Goal: Transaction & Acquisition: Obtain resource

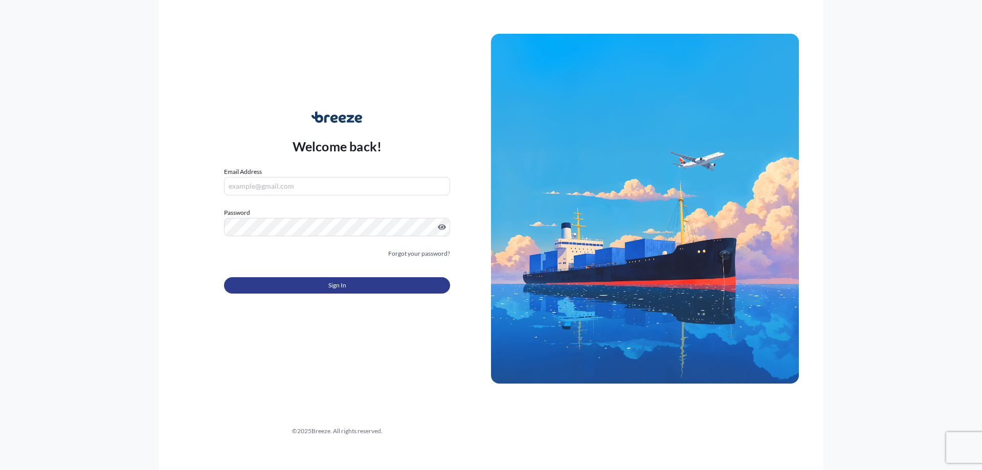
type input "[PERSON_NAME][EMAIL_ADDRESS][DOMAIN_NAME]"
click at [333, 276] on div "Sign In" at bounding box center [337, 282] width 226 height 23
click at [331, 282] on span "Sign In" at bounding box center [337, 285] width 18 height 10
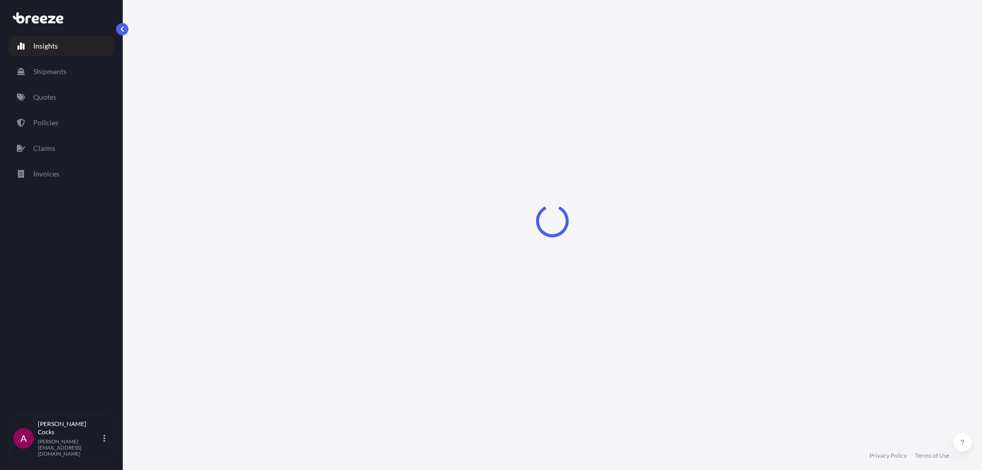
select select "2025"
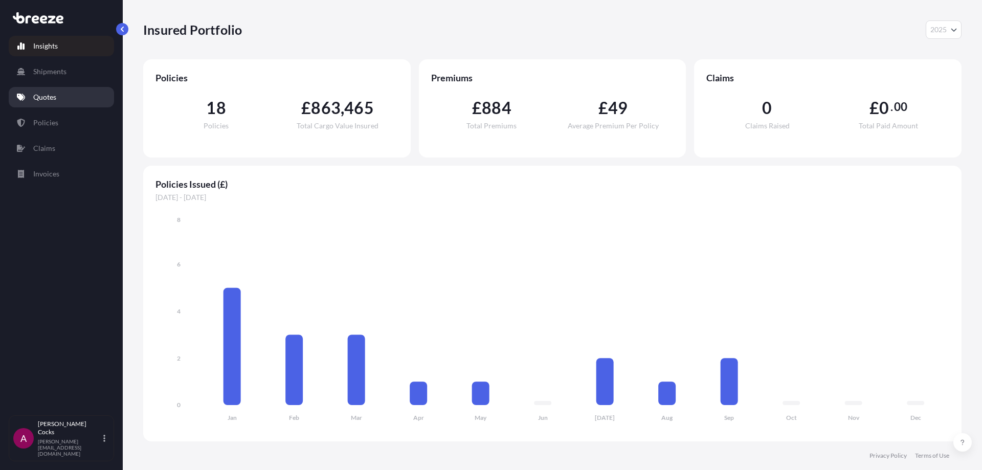
click at [67, 97] on link "Quotes" at bounding box center [61, 97] width 105 height 20
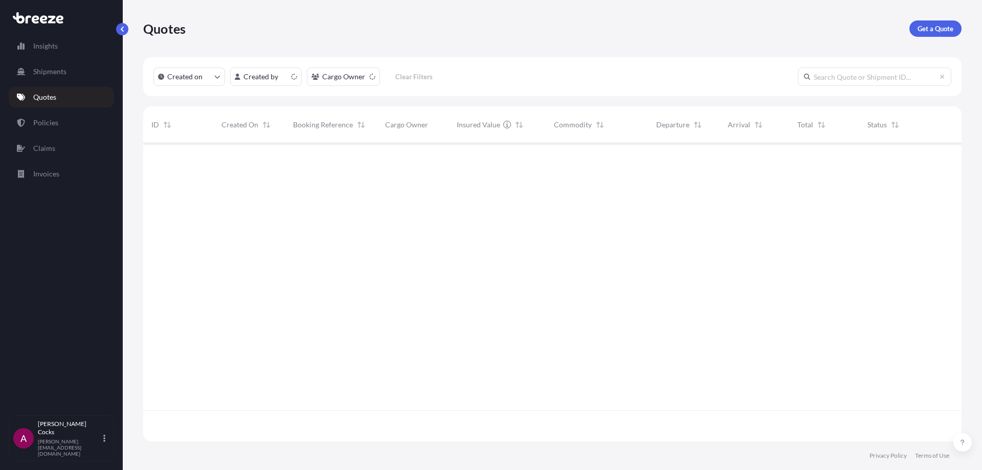
scroll to position [296, 811]
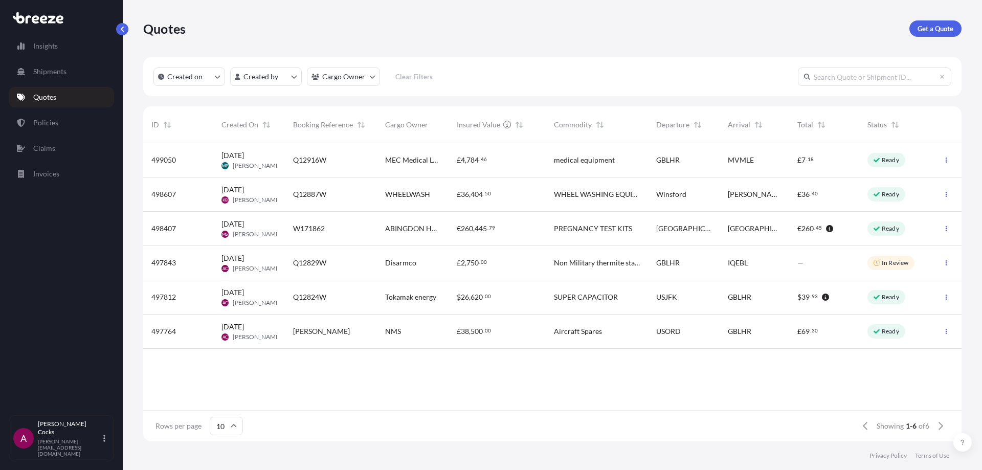
click at [959, 39] on div "Quotes Get a Quote" at bounding box center [552, 28] width 819 height 57
click at [939, 18] on div "Quotes Get a Quote" at bounding box center [552, 28] width 819 height 57
click at [939, 32] on p "Get a Quote" at bounding box center [936, 29] width 36 height 10
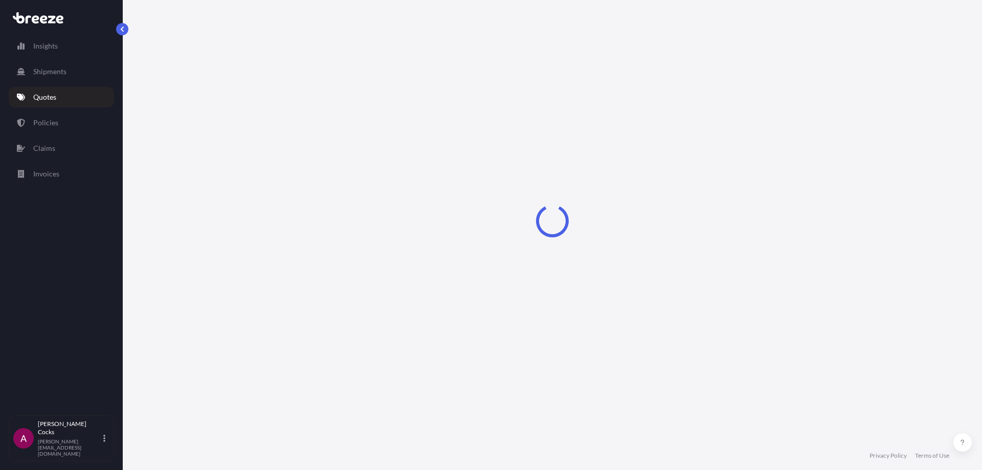
select select "Road"
select select "Sea"
select select "1"
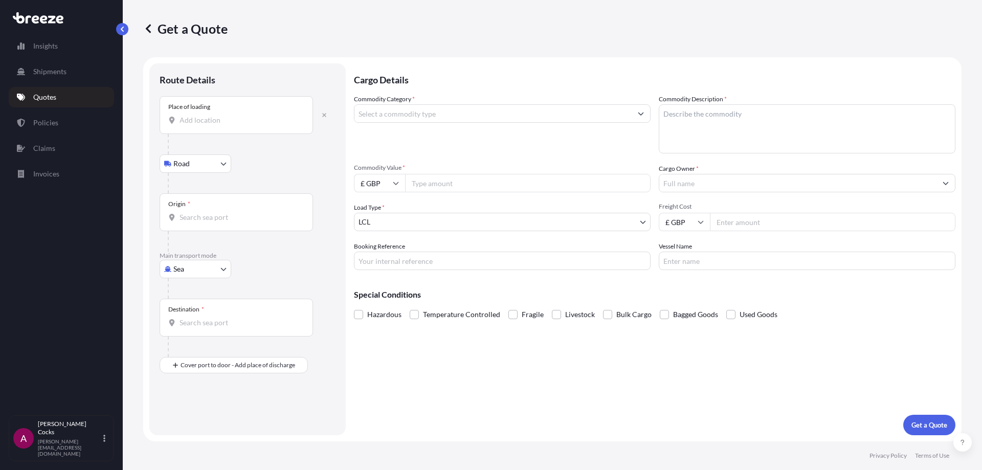
click at [220, 122] on input "Place of loading" at bounding box center [240, 120] width 121 height 10
drag, startPoint x: 238, startPoint y: 103, endPoint x: 237, endPoint y: 117, distance: 13.9
click at [238, 109] on div "Place of loading" at bounding box center [236, 115] width 153 height 38
click at [238, 115] on input "Place of loading" at bounding box center [240, 120] width 121 height 10
click at [272, 192] on div at bounding box center [252, 183] width 168 height 20
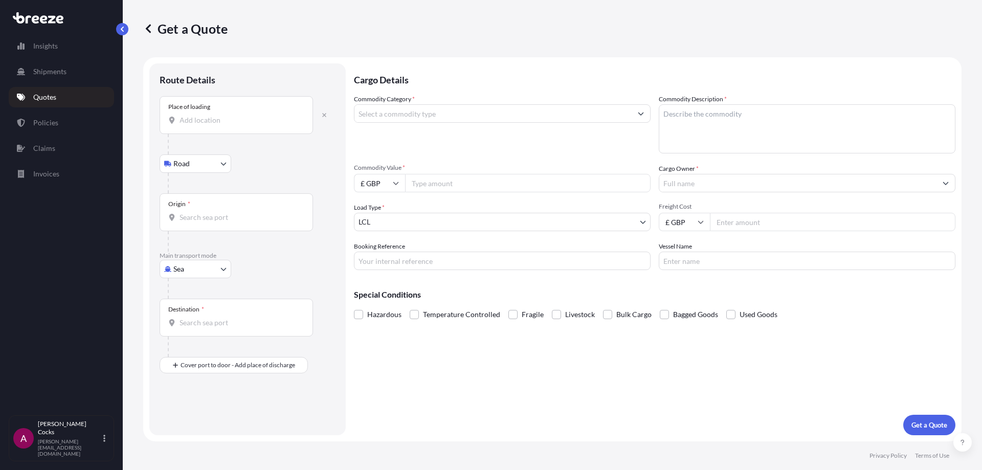
click at [203, 171] on body "0 options available. 0 options available. 0 options available. 0 options availa…" at bounding box center [491, 235] width 982 height 470
click at [213, 263] on body "0 options available. 0 options available. 0 options available. Insights Shipmen…" at bounding box center [491, 235] width 982 height 470
click at [197, 312] on div "Air" at bounding box center [195, 314] width 63 height 18
select select "Air"
click at [219, 125] on input "Place of loading" at bounding box center [240, 124] width 121 height 10
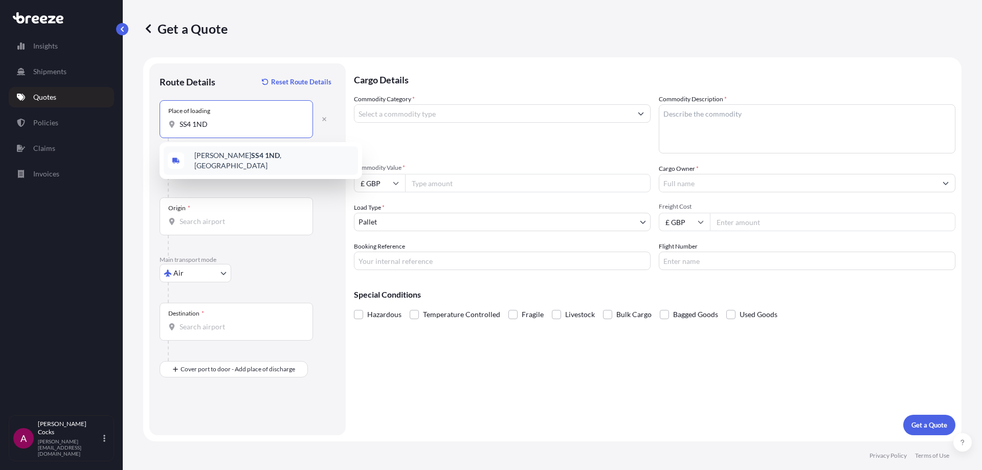
click at [215, 157] on span "[PERSON_NAME] SS4 1ND , [GEOGRAPHIC_DATA]" at bounding box center [274, 160] width 160 height 20
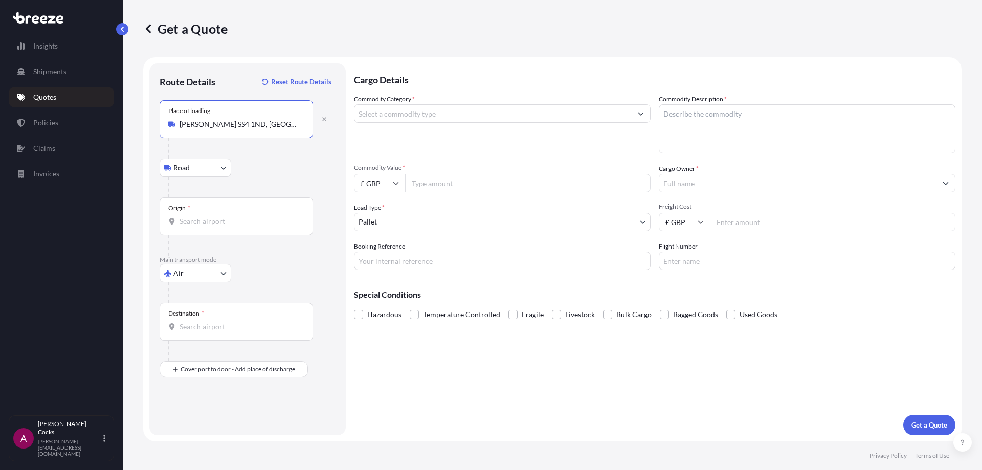
type input "[PERSON_NAME] SS4 1ND, [GEOGRAPHIC_DATA]"
click at [229, 215] on div "Origin *" at bounding box center [236, 216] width 153 height 38
click at [229, 216] on input "Origin *" at bounding box center [240, 221] width 121 height 10
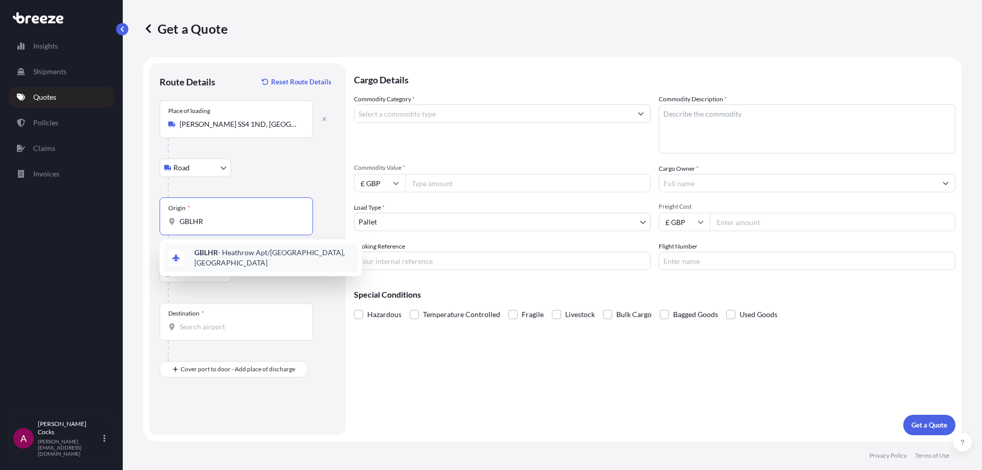
click at [315, 254] on span "GBLHR - Heathrow Apt/[GEOGRAPHIC_DATA], [GEOGRAPHIC_DATA]" at bounding box center [274, 258] width 160 height 20
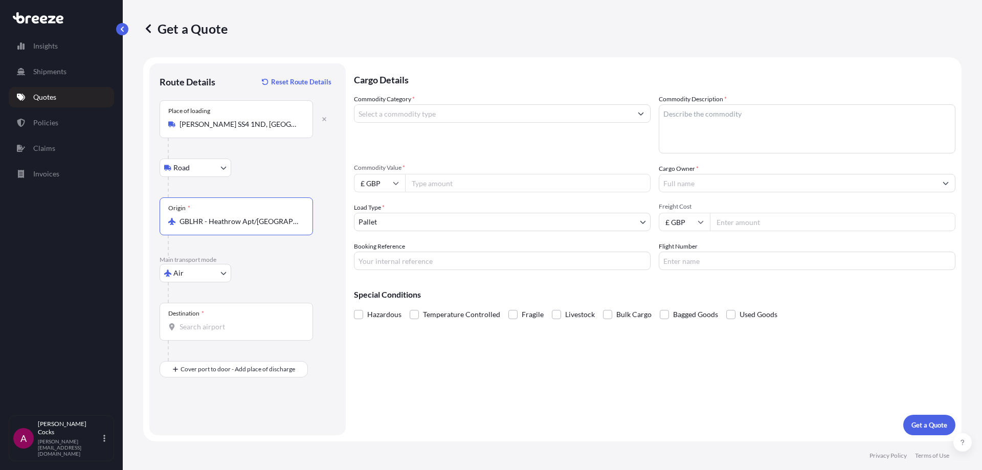
type input "GBLHR - Heathrow Apt/[GEOGRAPHIC_DATA], [GEOGRAPHIC_DATA]"
click at [207, 327] on input "Destination *" at bounding box center [240, 327] width 121 height 10
type input "G"
click at [244, 368] on div "IQEBL - Erbil International Apt, [GEOGRAPHIC_DATA]" at bounding box center [261, 363] width 194 height 29
type input "IQEBL - Erbil International Apt, [GEOGRAPHIC_DATA]"
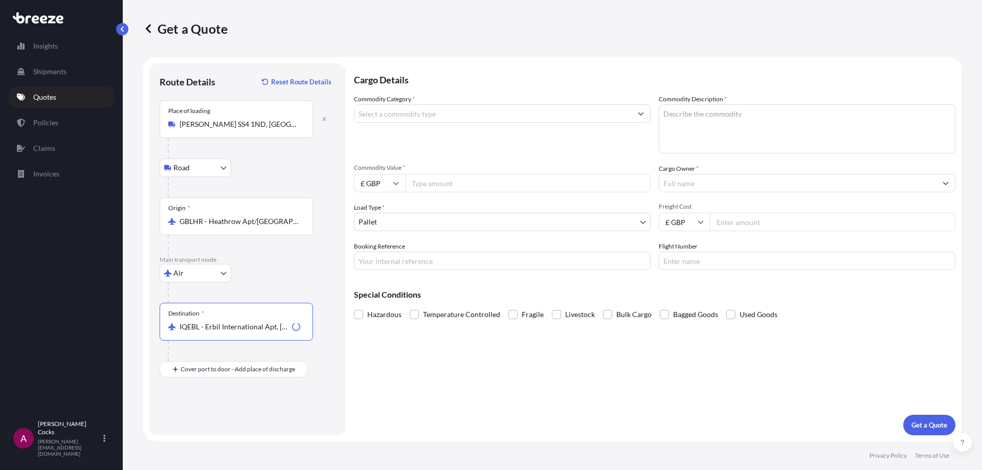
click at [455, 116] on input "Commodity Category *" at bounding box center [493, 113] width 277 height 18
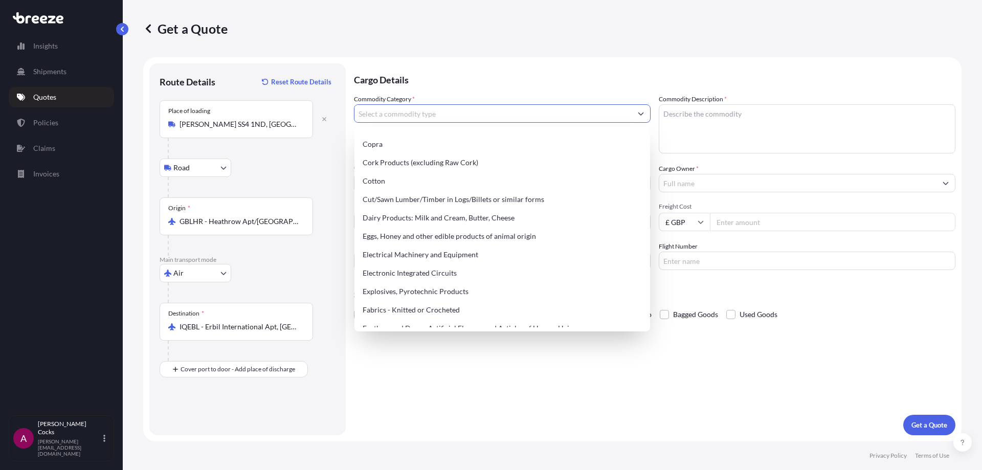
scroll to position [512, 0]
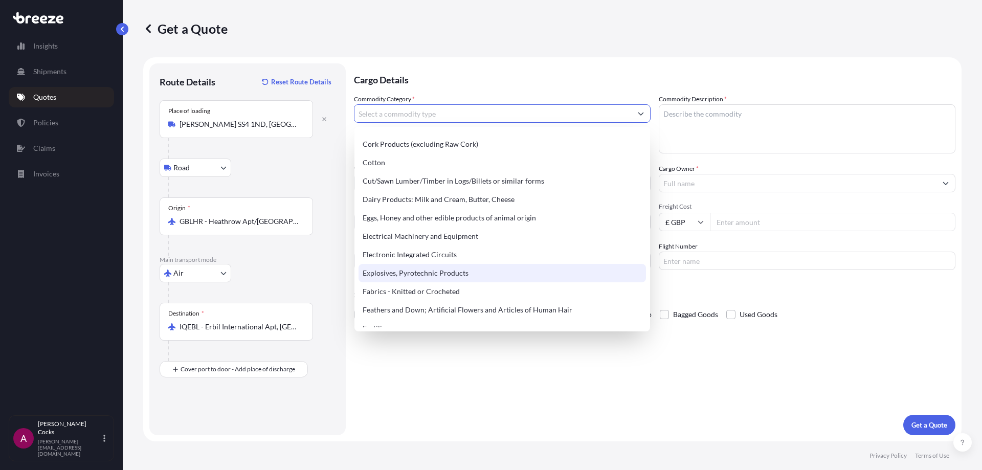
click at [497, 269] on div "Explosives, Pyrotechnic Products" at bounding box center [503, 273] width 288 height 18
type input "Explosives, Pyrotechnic Products"
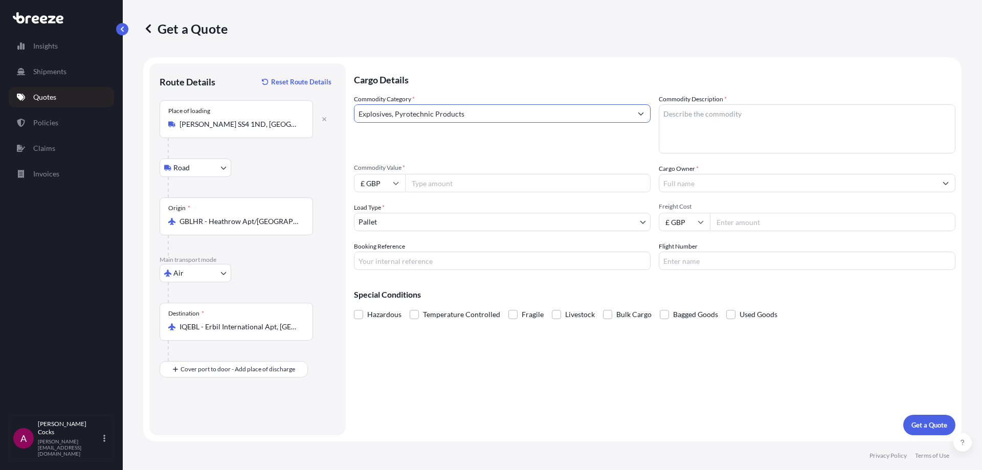
click at [690, 115] on textarea "Commodity Description *" at bounding box center [807, 128] width 297 height 49
type textarea "Dragon [PERSON_NAME], Thermite initiated Starter"
type input "8750"
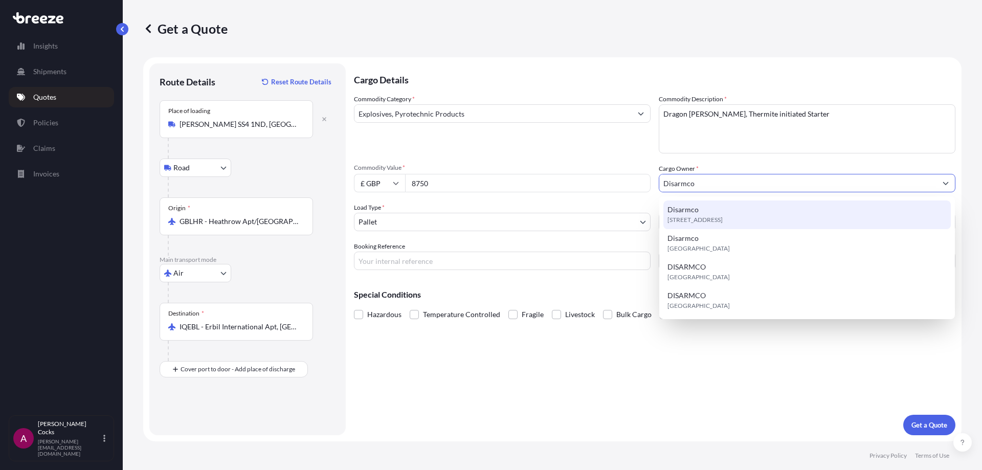
click at [723, 224] on span "[STREET_ADDRESS]" at bounding box center [695, 220] width 55 height 10
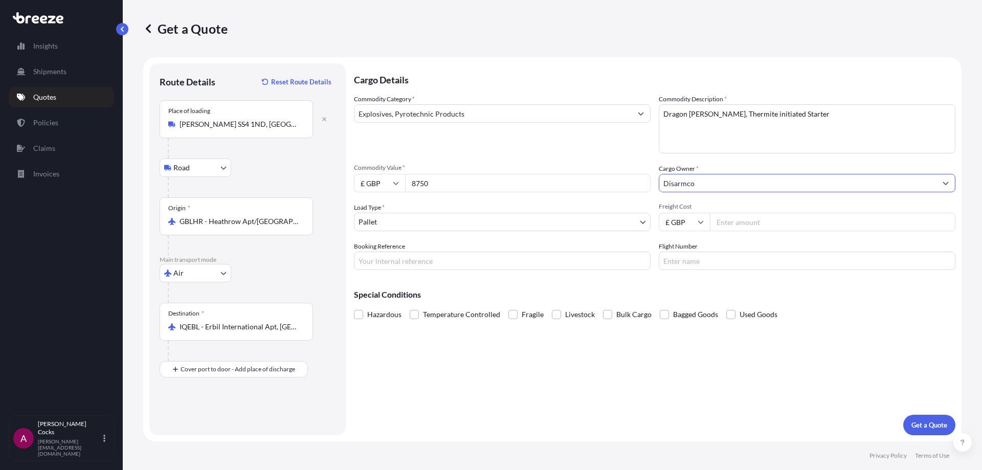
type input "Disarmco"
click at [601, 230] on body "6 options available. 0 options available. 4 options available. Insights Shipmen…" at bounding box center [491, 235] width 982 height 470
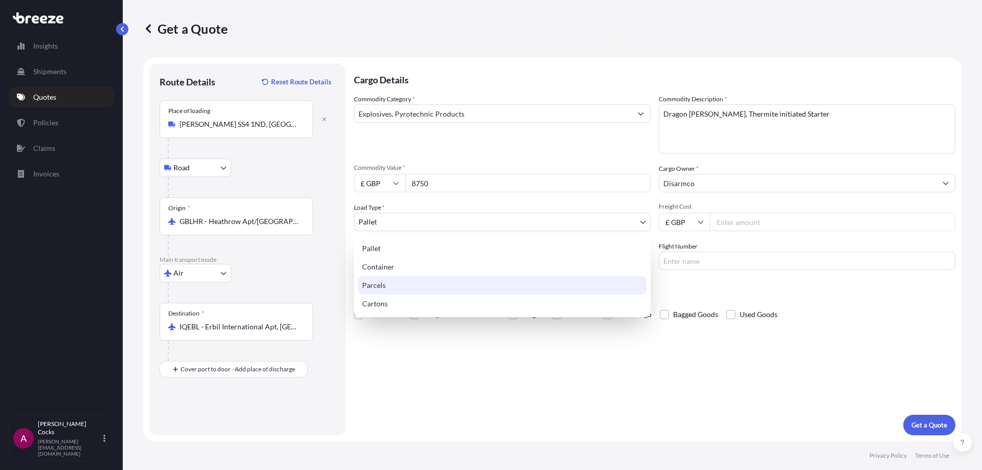
click at [514, 293] on div "Parcels" at bounding box center [502, 285] width 289 height 18
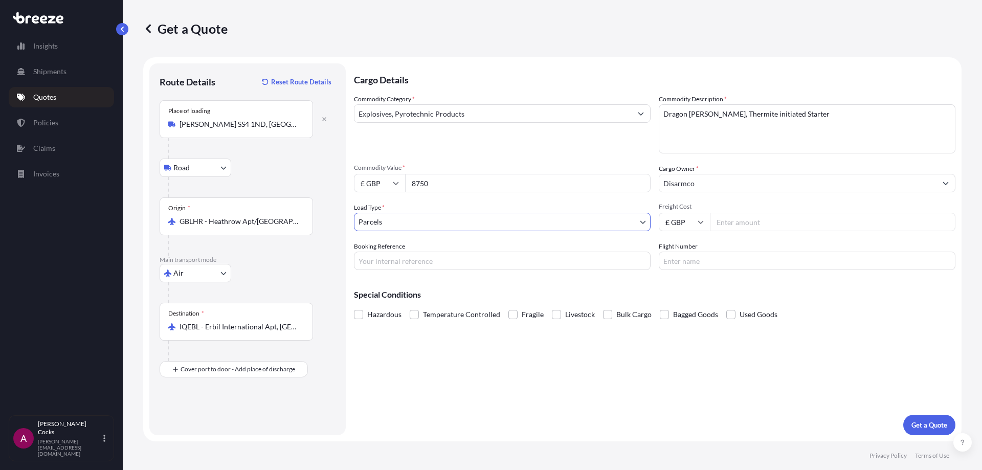
click at [522, 217] on body "6 options available. 0 options available. 4 options available. Insights Shipmen…" at bounding box center [491, 235] width 982 height 470
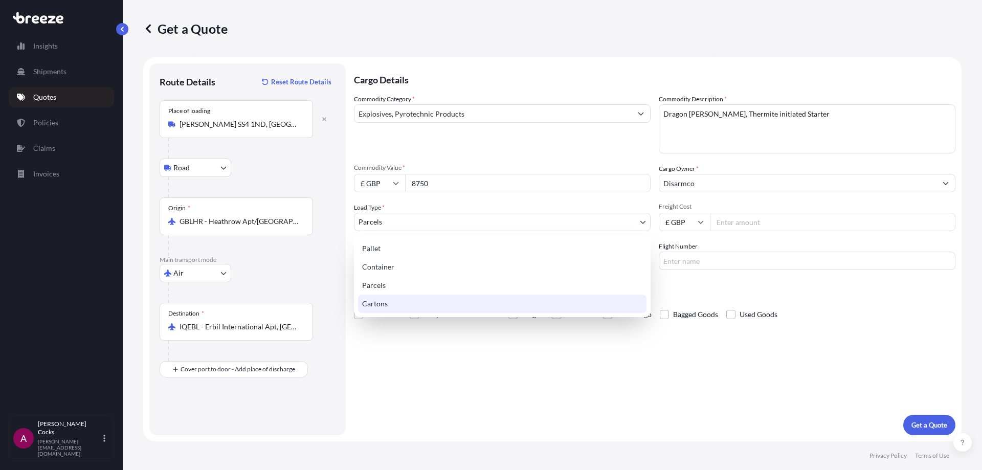
click at [468, 298] on div "Cartons" at bounding box center [502, 304] width 289 height 18
select select "4"
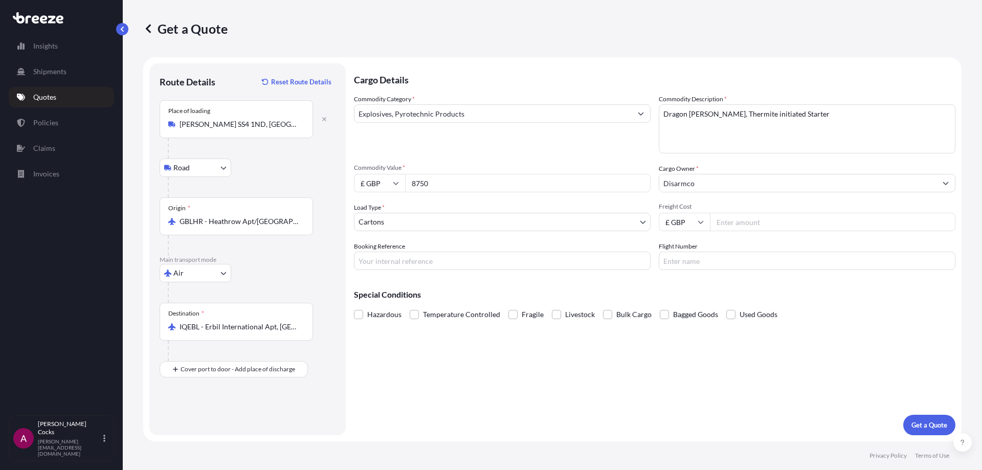
click at [848, 229] on input "Freight Cost" at bounding box center [833, 222] width 246 height 18
type input "Erbil"
drag, startPoint x: 386, startPoint y: 308, endPoint x: 378, endPoint y: 313, distance: 9.4
click at [386, 308] on span "Hazardous" at bounding box center [384, 314] width 34 height 15
click at [354, 307] on input "Hazardous" at bounding box center [354, 307] width 0 height 0
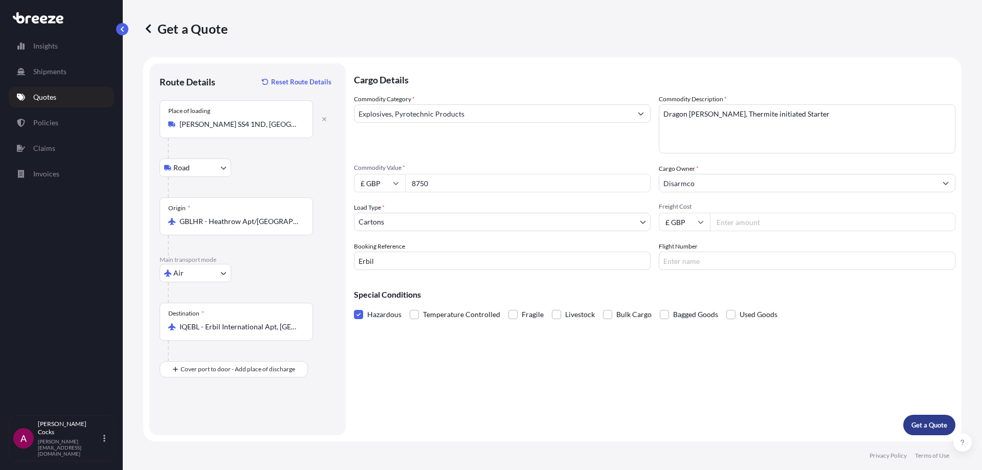
click at [922, 429] on p "Get a Quote" at bounding box center [930, 425] width 36 height 10
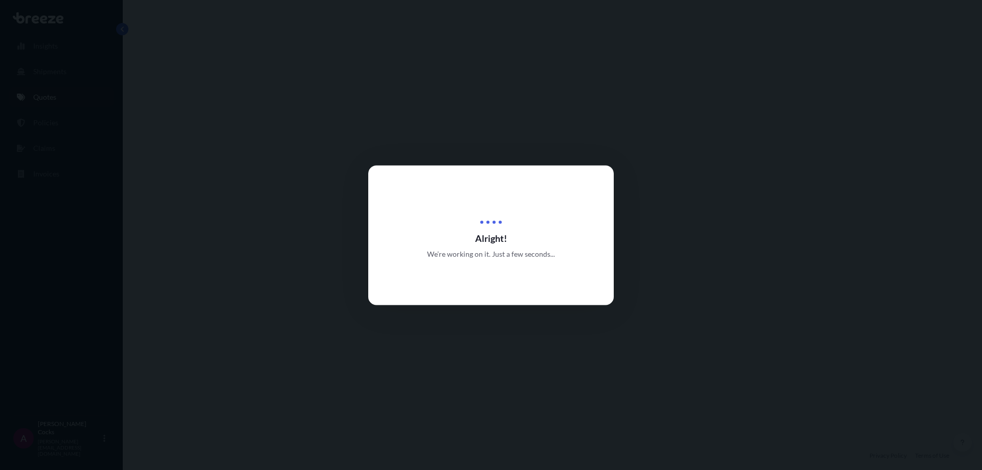
select select "Road"
select select "Air"
select select "4"
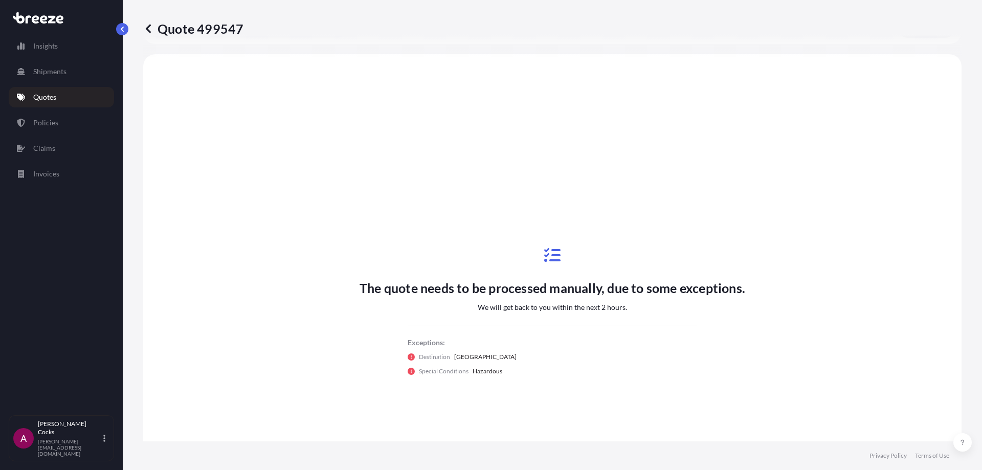
scroll to position [349, 0]
